Goal: Navigation & Orientation: Find specific page/section

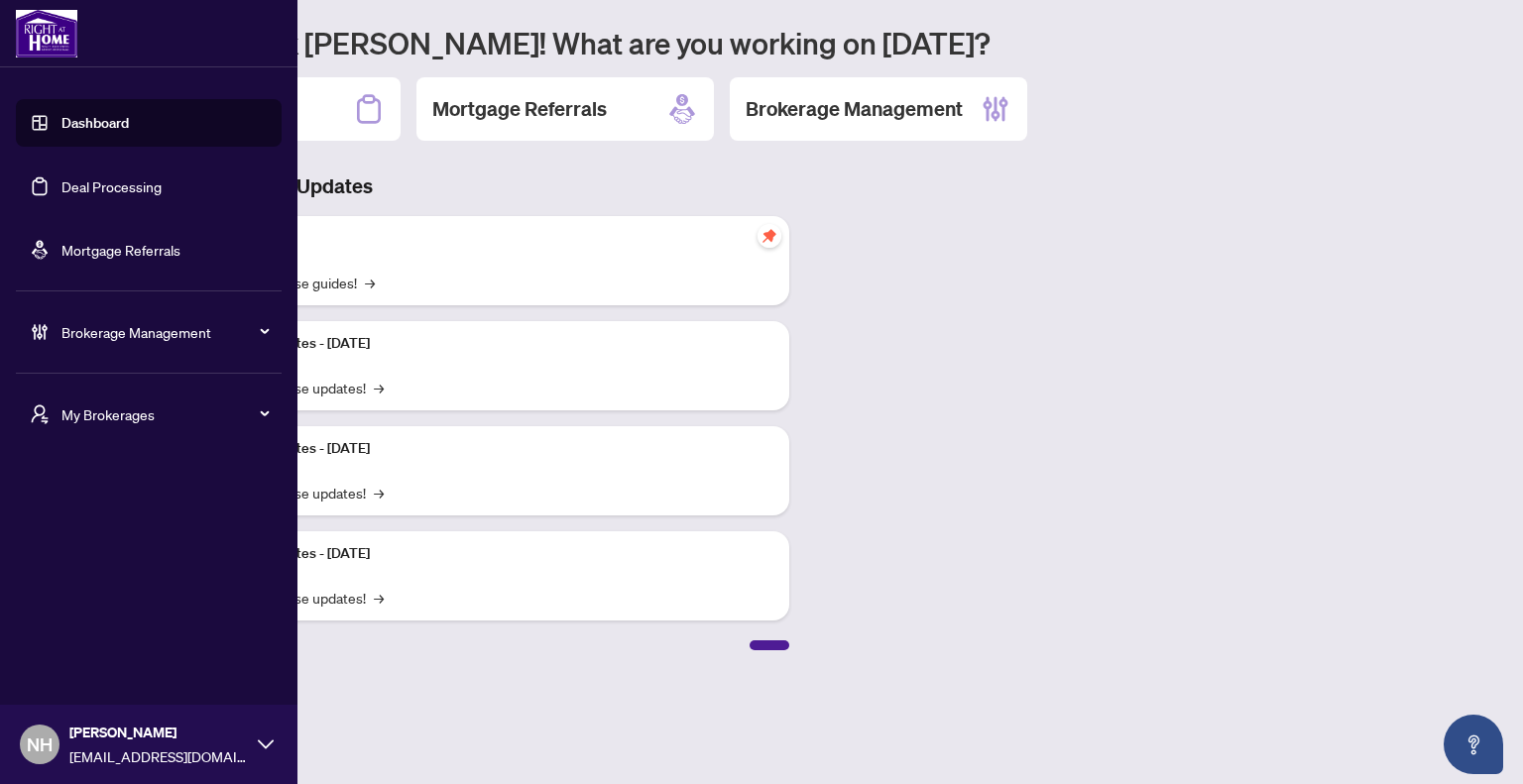
click at [93, 399] on div "My Brokerages" at bounding box center [149, 414] width 266 height 48
click at [102, 480] on li "RAHR" at bounding box center [149, 494] width 266 height 48
